Goal: Information Seeking & Learning: Learn about a topic

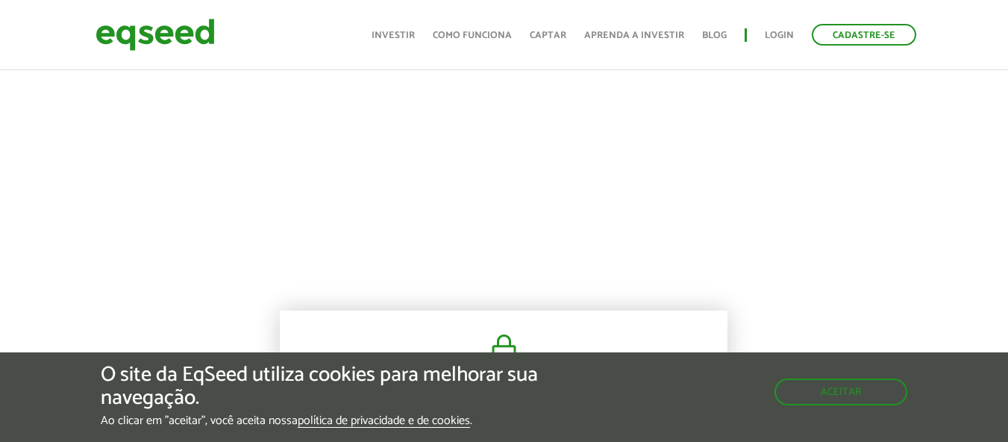
scroll to position [821, 0]
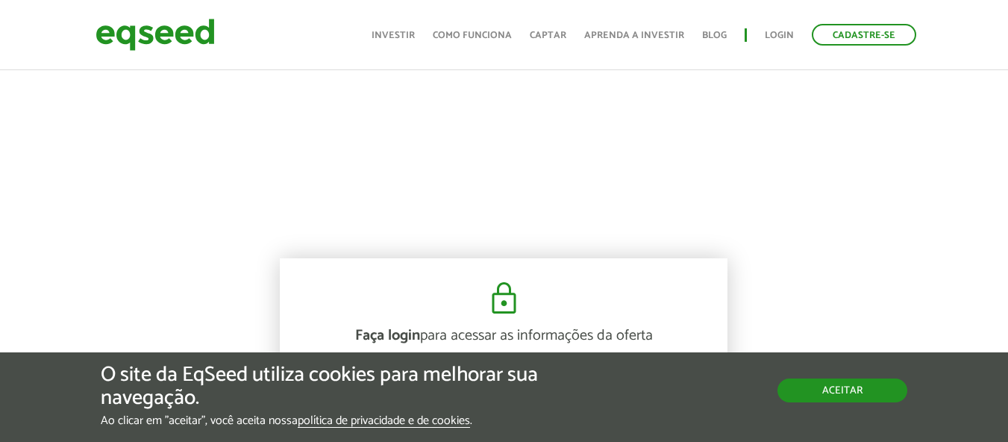
click at [831, 400] on button "Aceitar" at bounding box center [842, 390] width 130 height 24
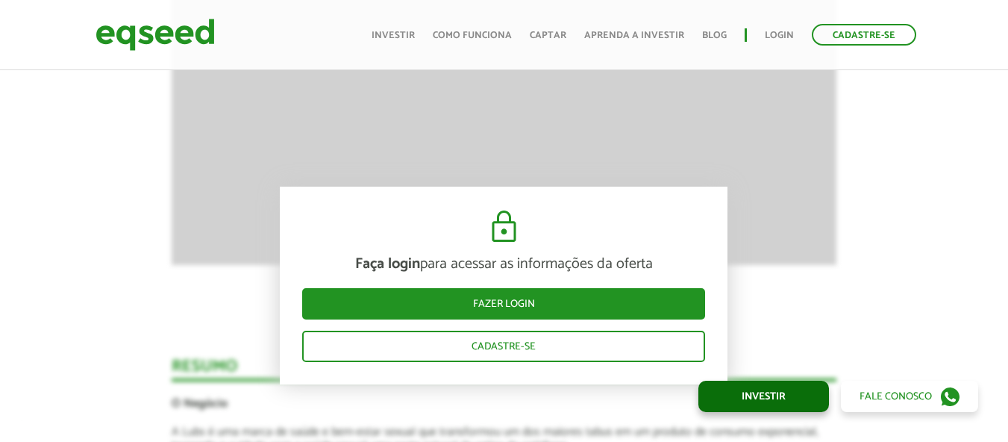
scroll to position [1492, 0]
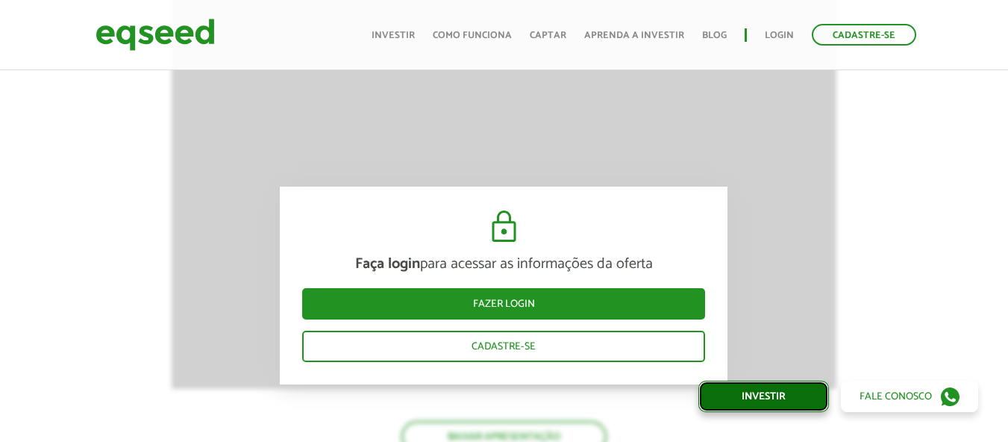
click at [783, 397] on link "Investir" at bounding box center [763, 395] width 131 height 31
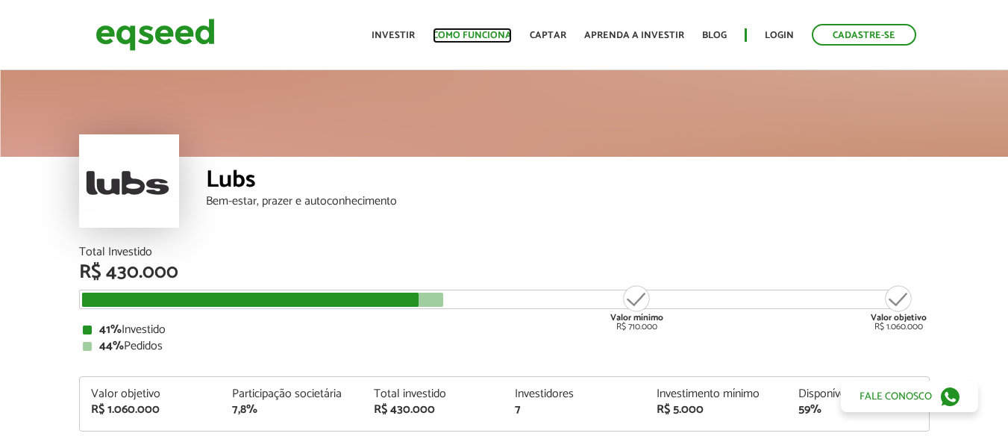
click at [495, 37] on link "Como funciona" at bounding box center [472, 36] width 79 height 10
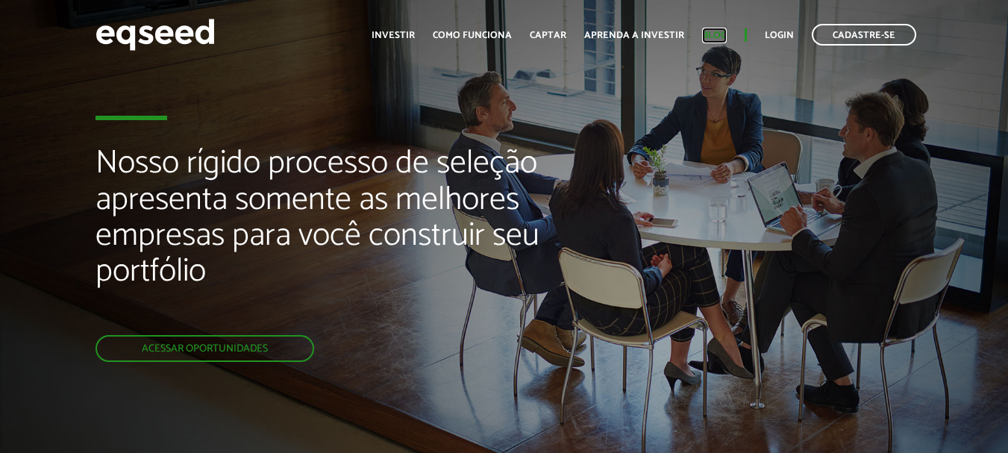
click at [722, 32] on link "Blog" at bounding box center [714, 36] width 25 height 10
click at [720, 34] on link "Blog" at bounding box center [714, 36] width 25 height 10
click at [623, 36] on link "Aprenda a investir" at bounding box center [634, 36] width 100 height 10
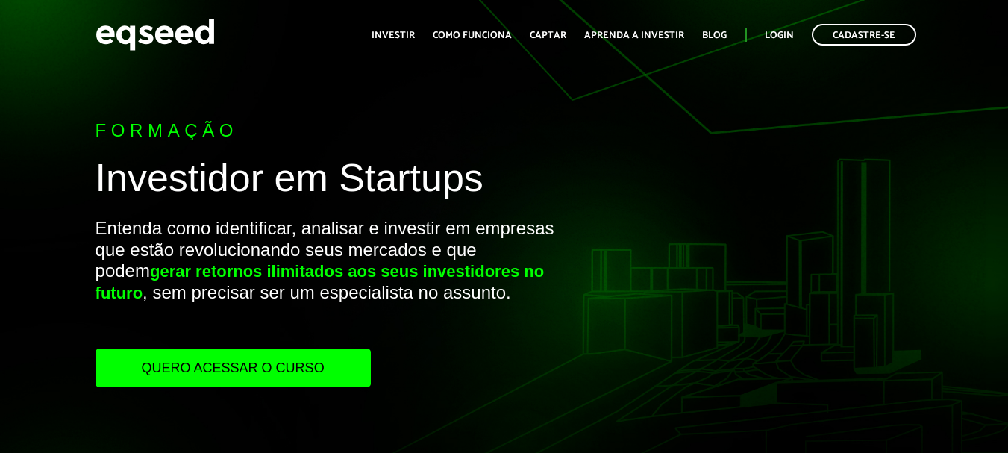
click at [333, 377] on link "Quero acessar o curso" at bounding box center [232, 367] width 275 height 39
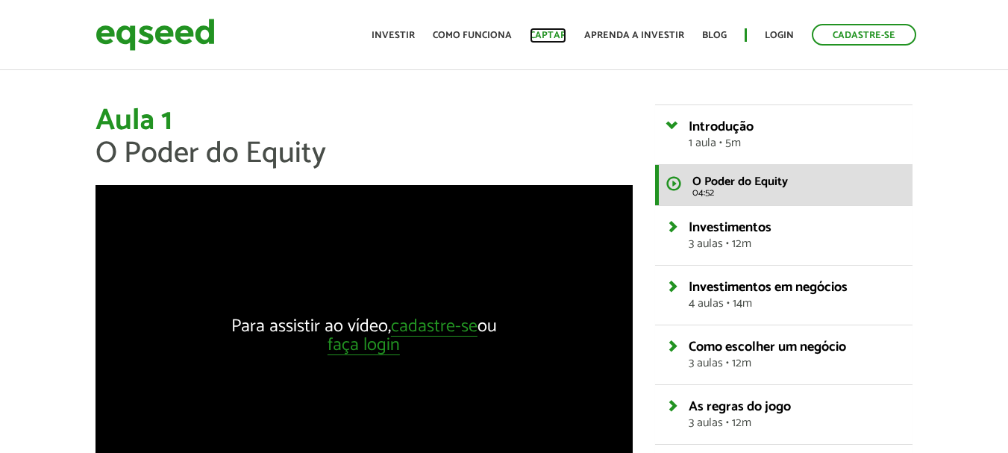
click at [558, 40] on link "Captar" at bounding box center [548, 36] width 37 height 10
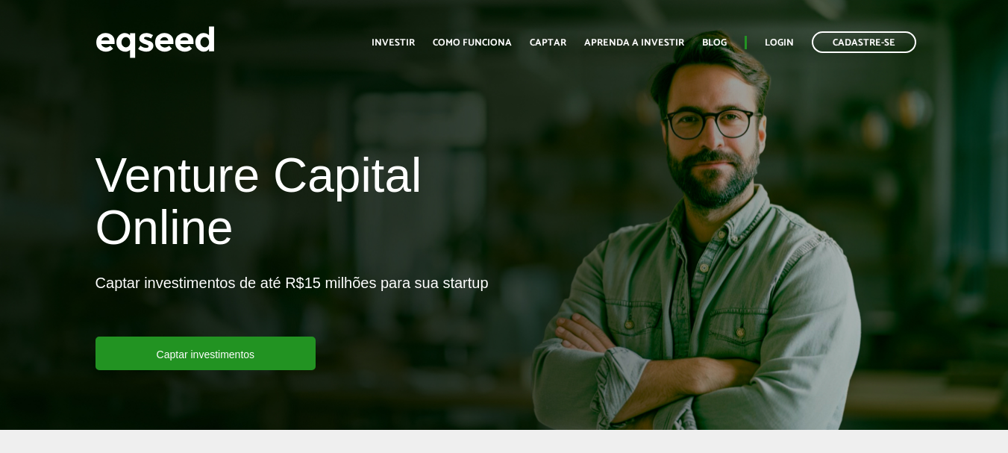
click at [469, 52] on ul "Início Investir Como funciona Captar Aprenda a investir Blog Login Cadastre-se" at bounding box center [644, 42] width 560 height 22
click at [474, 46] on link "Como funciona" at bounding box center [472, 43] width 79 height 10
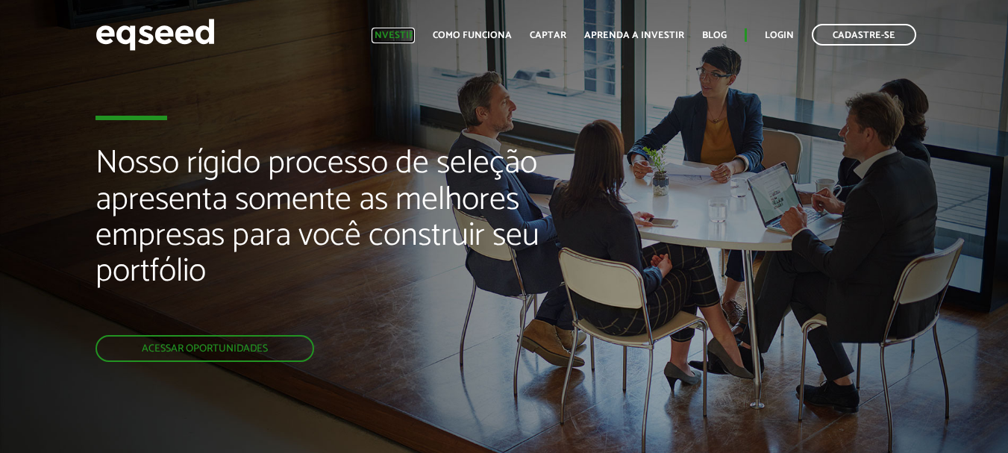
click at [405, 31] on link "Investir" at bounding box center [393, 36] width 43 height 10
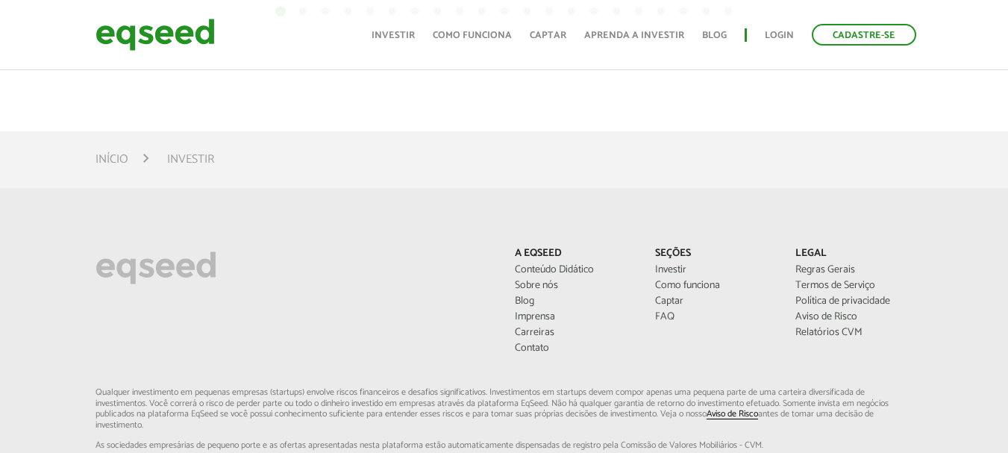
scroll to position [1044, 0]
